Goal: Task Accomplishment & Management: Manage account settings

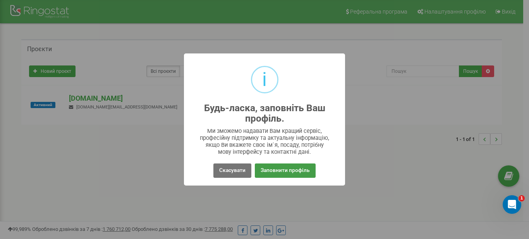
click at [272, 172] on button "Заповнити профіль" at bounding box center [285, 170] width 61 height 14
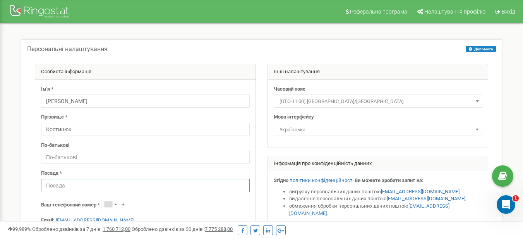
click at [101, 190] on input "text" at bounding box center [145, 185] width 209 height 13
click at [82, 157] on input "text" at bounding box center [145, 157] width 209 height 13
type input "J"
type input "Олегович"
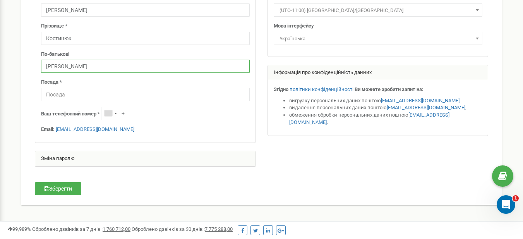
scroll to position [92, 0]
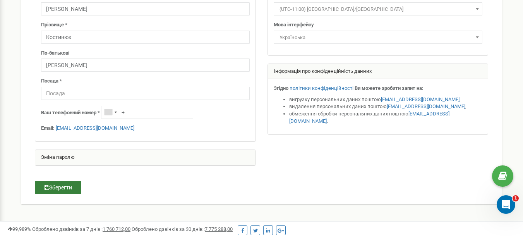
click at [60, 189] on button "Зберегти" at bounding box center [58, 187] width 46 height 13
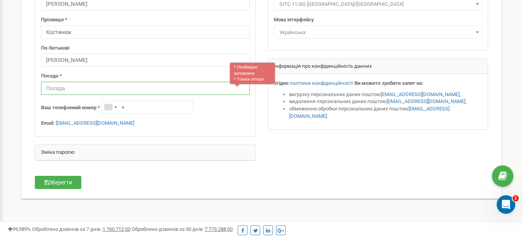
scroll to position [79, 0]
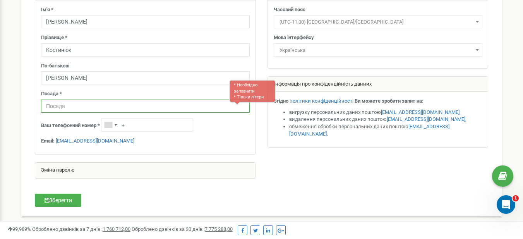
click at [93, 108] on input "text" at bounding box center [145, 106] width 209 height 13
type input "Рієлтор"
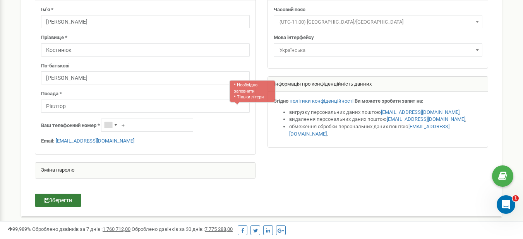
click at [60, 199] on button "Зберегти" at bounding box center [58, 200] width 46 height 13
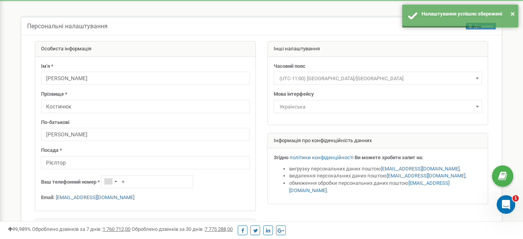
scroll to position [0, 0]
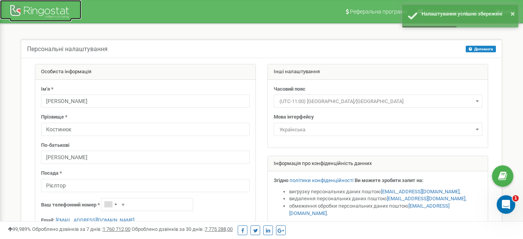
click at [40, 9] on div at bounding box center [41, 12] width 62 height 19
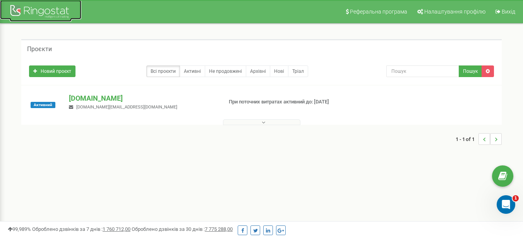
click at [60, 15] on div at bounding box center [41, 12] width 62 height 19
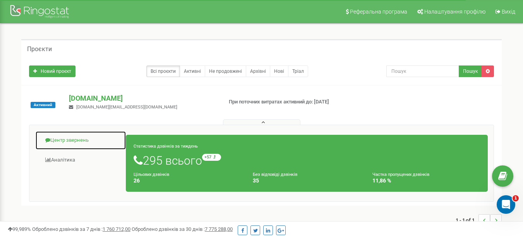
click at [78, 135] on link "Центр звернень" at bounding box center [80, 140] width 91 height 19
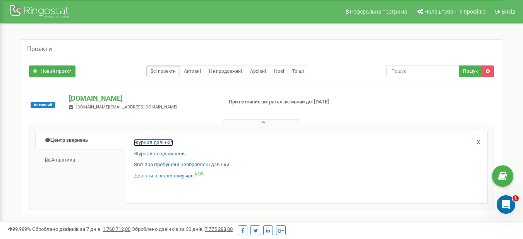
click at [143, 143] on link "Журнал дзвінків" at bounding box center [153, 142] width 39 height 7
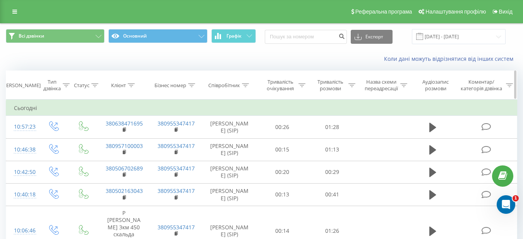
click at [234, 85] on div "Співробітник" at bounding box center [224, 85] width 32 height 7
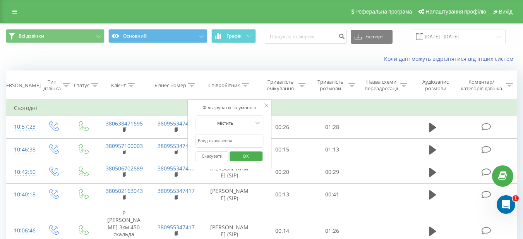
click at [230, 143] on input "text" at bounding box center [230, 141] width 68 height 14
click at [239, 125] on div at bounding box center [225, 122] width 55 height 7
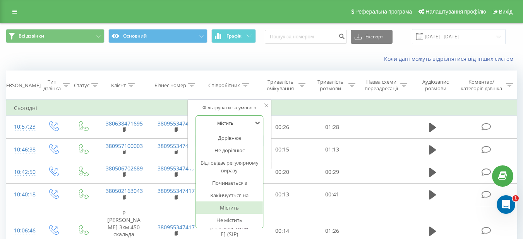
click at [259, 62] on div "Коли дані можуть відрізнятися вiд інших систем" at bounding box center [359, 59] width 326 height 8
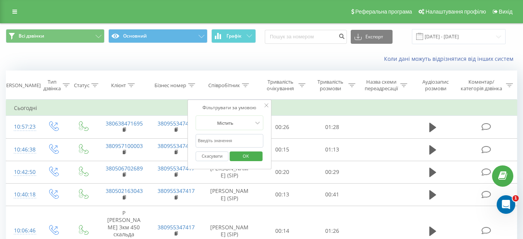
click at [167, 66] on div "Коли дані можуть відрізнятися вiд інших систем" at bounding box center [261, 59] width 522 height 19
click at [511, 89] on div "Коментар/категорія дзвінка" at bounding box center [486, 85] width 54 height 13
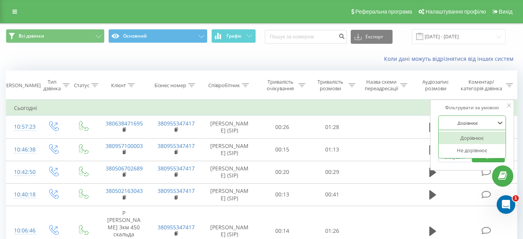
click at [466, 127] on div "Дорівнює" at bounding box center [468, 123] width 57 height 12
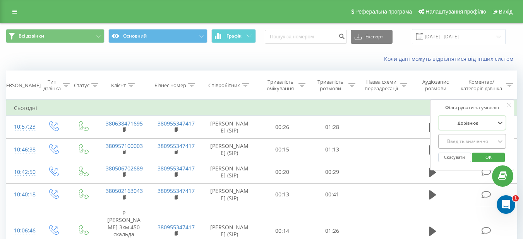
click at [461, 148] on div "Введіть значення" at bounding box center [472, 141] width 68 height 15
click at [451, 143] on div "Введіть значення" at bounding box center [468, 141] width 55 height 6
click at [455, 154] on button "Скасувати" at bounding box center [454, 158] width 33 height 10
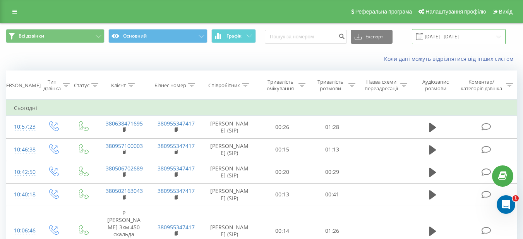
click at [490, 40] on input "[DATE] - [DATE]" at bounding box center [459, 36] width 94 height 15
click at [241, 58] on div "Коли дані можуть відрізнятися вiд інших систем" at bounding box center [359, 59] width 326 height 8
